Goal: Task Accomplishment & Management: Manage account settings

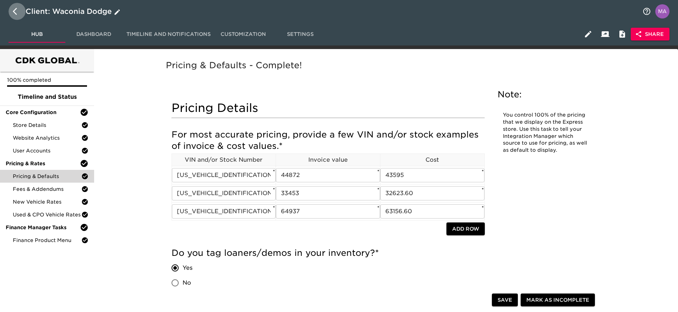
click at [16, 15] on icon "button" at bounding box center [17, 11] width 9 height 9
select select "10"
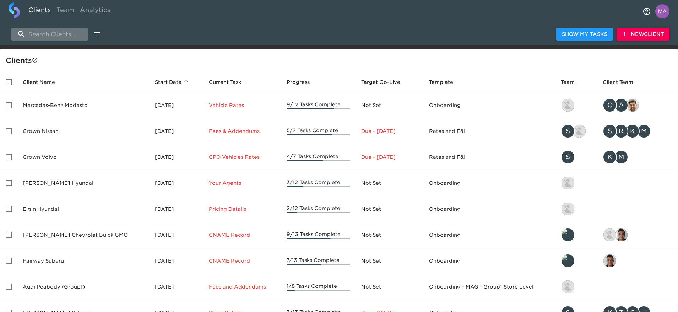
click at [70, 35] on input "search" at bounding box center [49, 34] width 77 height 12
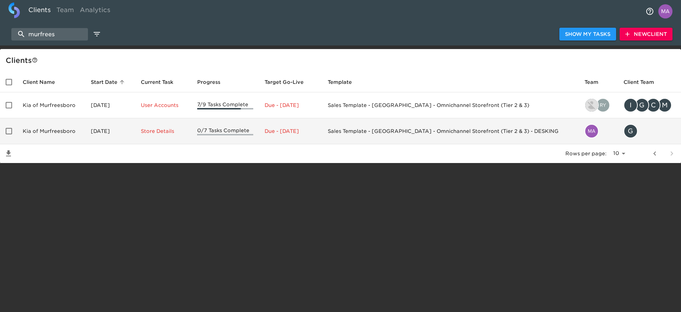
type input "murfrees"
click at [43, 131] on td "Kia of Murfreesboro" at bounding box center [51, 131] width 68 height 26
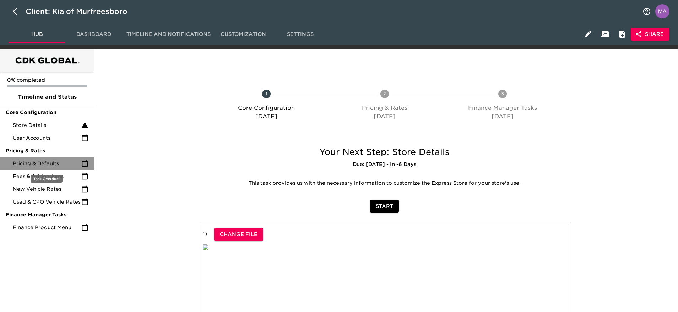
click at [45, 159] on div "Pricing & Defaults" at bounding box center [47, 163] width 94 height 13
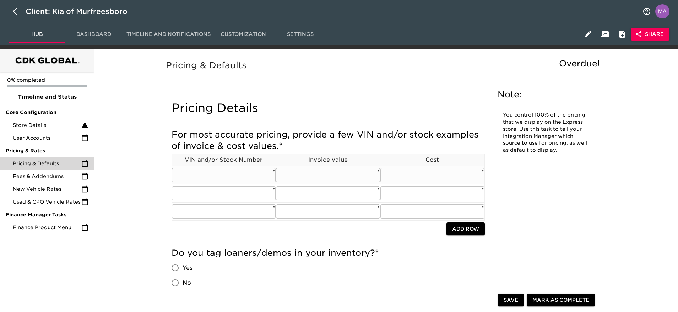
click at [244, 174] on input "text" at bounding box center [224, 175] width 104 height 14
paste input "[US_VEHICLE_IDENTIFICATION_NUMBER]"
type input "[US_VEHICLE_IDENTIFICATION_NUMBER]"
click at [250, 191] on input "text" at bounding box center [224, 193] width 104 height 14
paste input "[US_VEHICLE_IDENTIFICATION_NUMBER]"
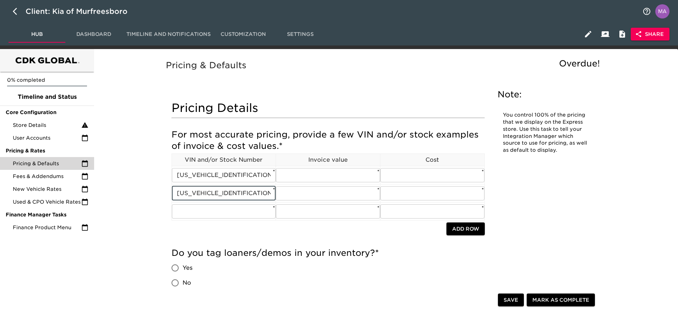
type input "[US_VEHICLE_IDENTIFICATION_NUMBER]"
click at [245, 206] on input "text" at bounding box center [224, 211] width 104 height 14
paste input "[US_VEHICLE_IDENTIFICATION_NUMBER]"
type input "[US_VEHICLE_IDENTIFICATION_NUMBER]"
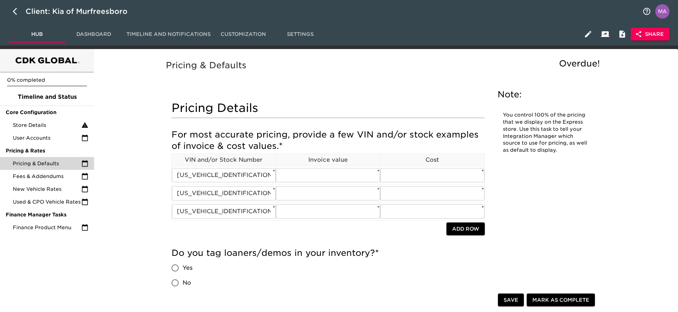
click at [654, 32] on span "Share" at bounding box center [649, 34] width 27 height 9
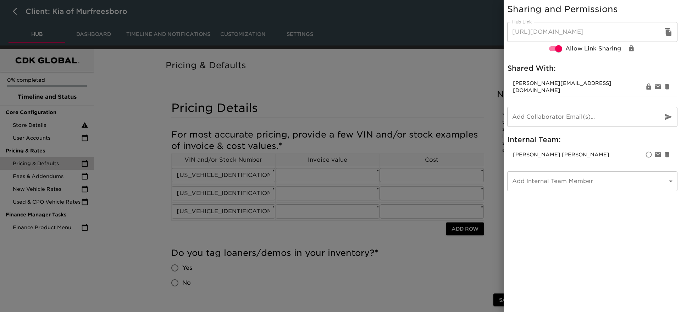
click at [668, 31] on icon "button" at bounding box center [668, 32] width 7 height 8
click at [109, 249] on div at bounding box center [340, 156] width 681 height 312
